Goal: Check status: Check status

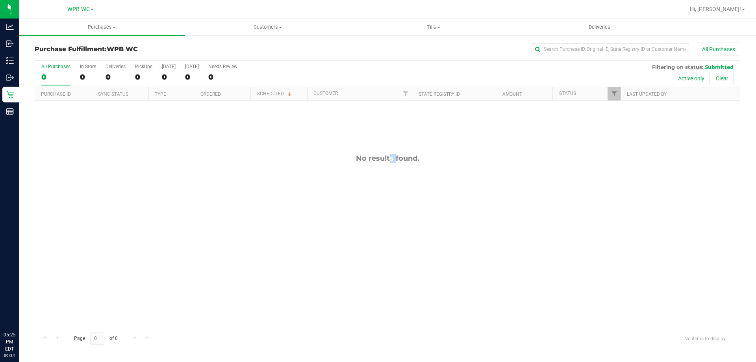
click at [368, 231] on div "No results found." at bounding box center [387, 241] width 704 height 281
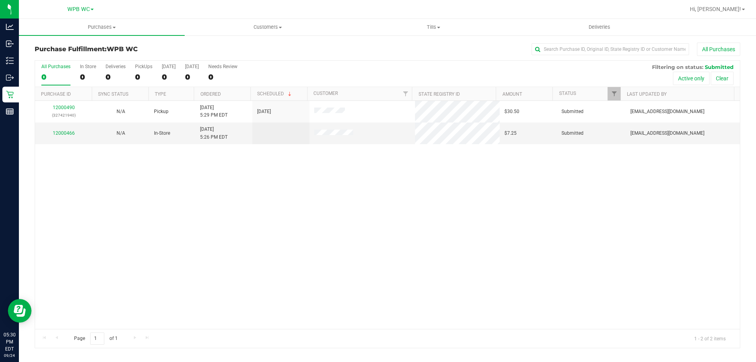
click at [216, 213] on div "12000490 (327421940) N/A Pickup [DATE] 5:29 PM EDT 9/24/2025 $30.50 Submitted […" at bounding box center [387, 215] width 704 height 228
click at [69, 135] on link "12000466" at bounding box center [64, 133] width 22 height 6
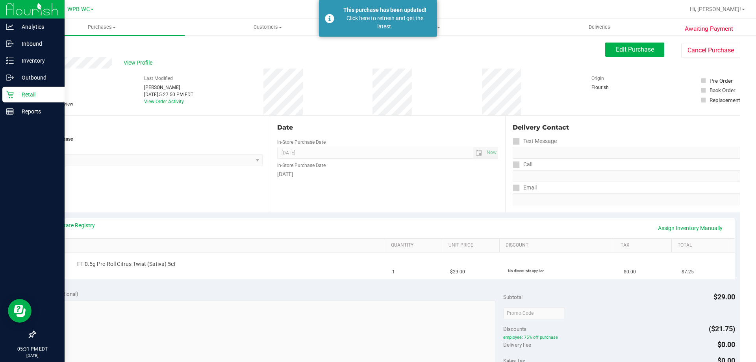
click at [10, 97] on icon at bounding box center [10, 95] width 8 height 8
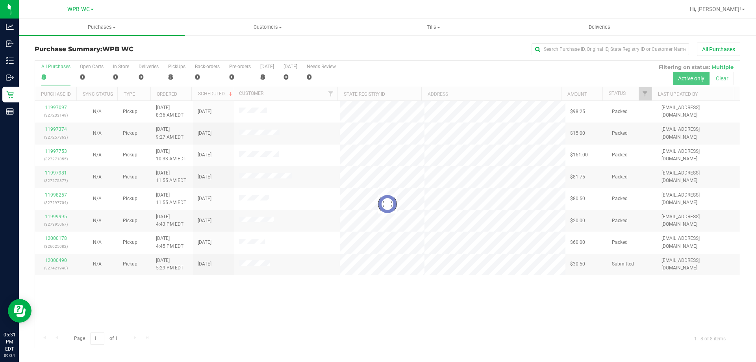
click at [272, 304] on div at bounding box center [387, 204] width 704 height 287
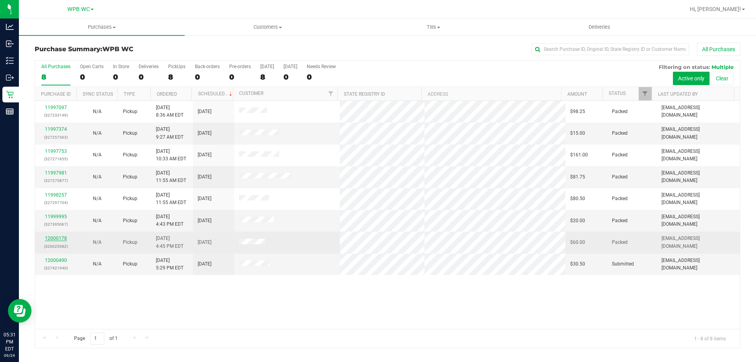
click at [64, 236] on link "12000178" at bounding box center [56, 238] width 22 height 6
